Goal: Information Seeking & Learning: Learn about a topic

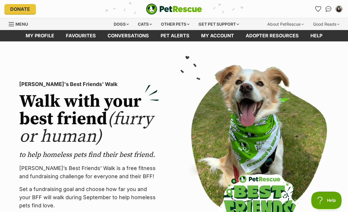
click at [118, 25] on div "Dogs" at bounding box center [121, 24] width 23 height 12
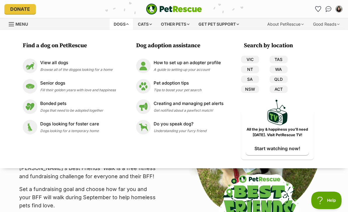
click at [113, 69] on span "Browse all of the doggos looking for a home" at bounding box center [76, 69] width 72 height 4
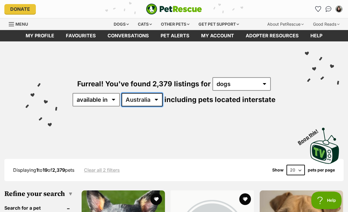
click at [150, 102] on select "Australia ACT NSW NT QLD SA TAS VIC WA" at bounding box center [142, 99] width 41 height 13
select select "QLD"
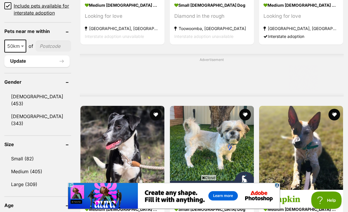
scroll to position [438, 0]
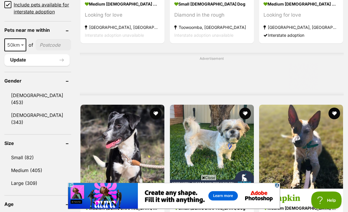
click at [17, 48] on span "50km" at bounding box center [15, 45] width 21 height 8
select select "100"
click at [47, 50] on input"] "postcode" at bounding box center [55, 44] width 34 height 11
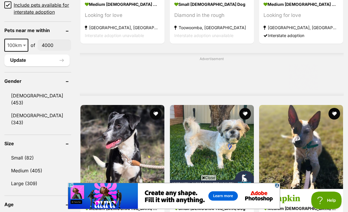
scroll to position [0, 0]
type input"] "4000"
click at [40, 64] on button "Update" at bounding box center [36, 61] width 65 height 12
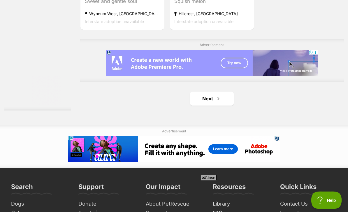
scroll to position [1304, 0]
click at [225, 106] on link "Next" at bounding box center [212, 99] width 44 height 14
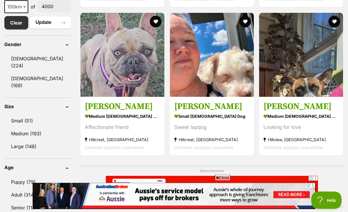
scroll to position [326, 0]
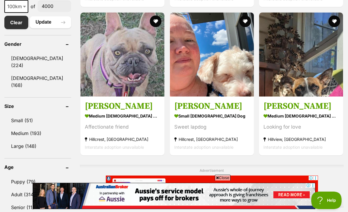
click at [236, 90] on img at bounding box center [212, 55] width 84 height 84
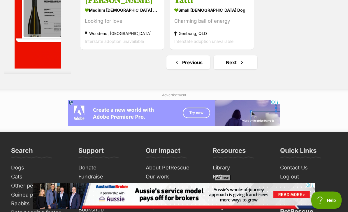
scroll to position [1340, 0]
click at [245, 69] on link "Next" at bounding box center [236, 62] width 44 height 14
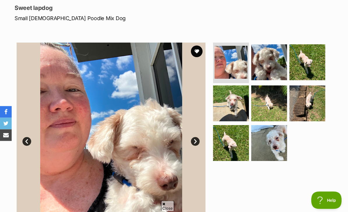
scroll to position [80, 0]
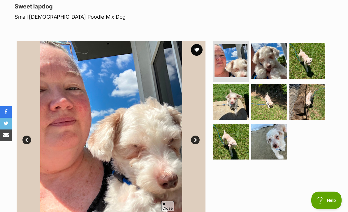
click at [277, 64] on img at bounding box center [269, 61] width 36 height 36
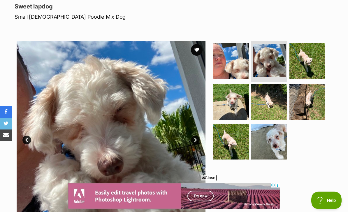
scroll to position [0, 0]
click at [317, 62] on img at bounding box center [307, 61] width 36 height 36
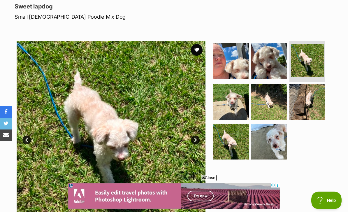
click at [199, 140] on link "Next" at bounding box center [195, 140] width 9 height 9
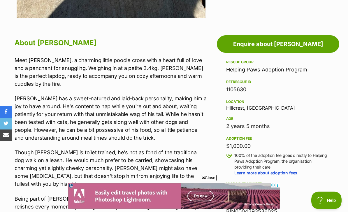
scroll to position [281, 0]
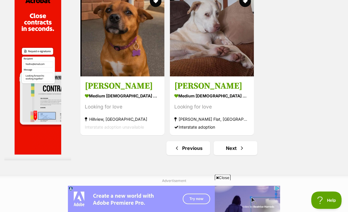
scroll to position [1309, 0]
click at [242, 155] on link "Next" at bounding box center [236, 148] width 44 height 14
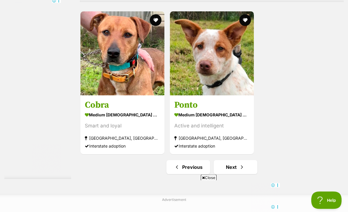
scroll to position [1305, 0]
click at [229, 119] on strong "medium [DEMOGRAPHIC_DATA] Dog" at bounding box center [211, 114] width 75 height 8
